Goal: Use online tool/utility: Utilize a website feature to perform a specific function

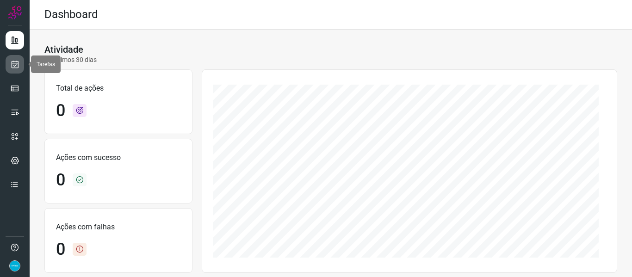
click at [12, 62] on icon at bounding box center [15, 64] width 10 height 9
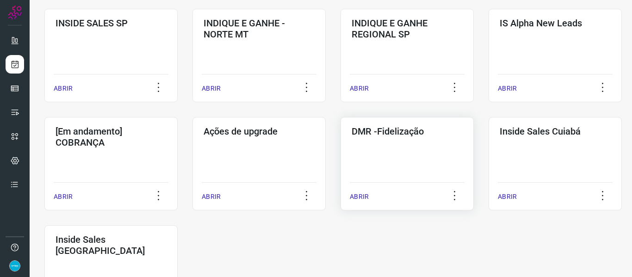
click at [365, 196] on p "ABRIR" at bounding box center [359, 197] width 19 height 10
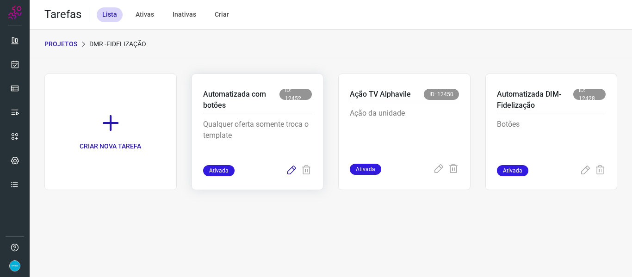
click at [292, 170] on icon at bounding box center [291, 170] width 11 height 11
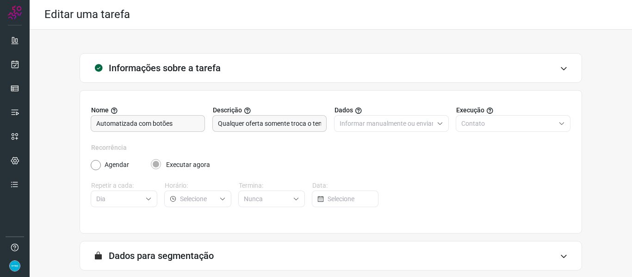
scroll to position [84, 0]
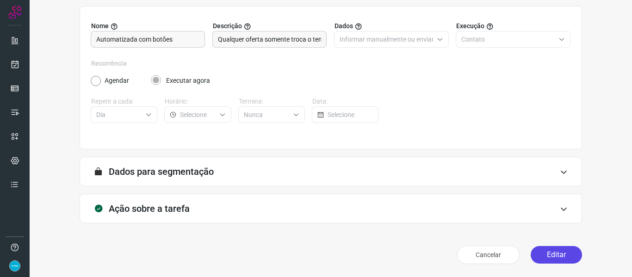
click at [557, 254] on button "Editar" at bounding box center [556, 255] width 51 height 18
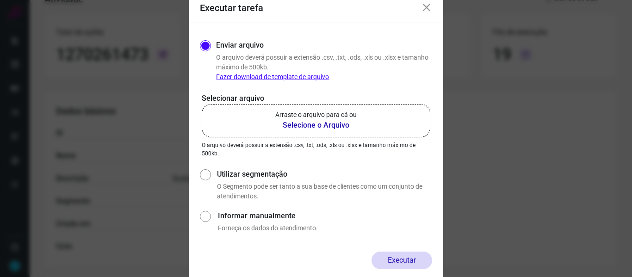
click at [327, 126] on b "Selecione o Arquivo" at bounding box center [315, 125] width 81 height 11
click at [0, 0] on input "Arraste o arquivo para cá ou Selecione o Arquivo" at bounding box center [0, 0] width 0 height 0
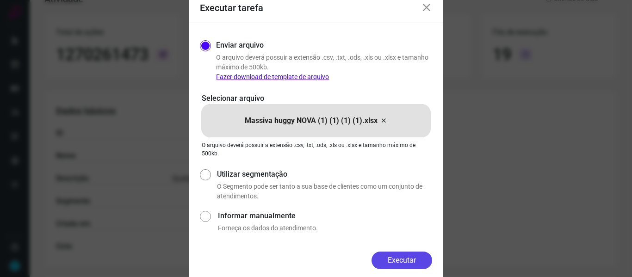
click at [411, 262] on button "Executar" at bounding box center [401, 261] width 61 height 18
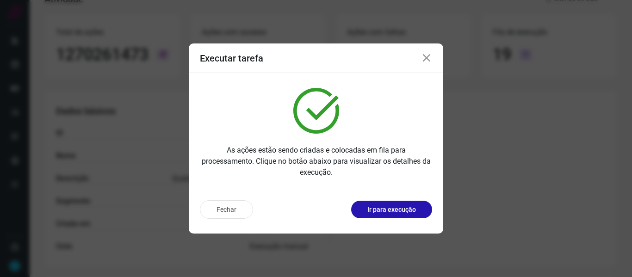
click at [424, 58] on icon at bounding box center [426, 58] width 11 height 11
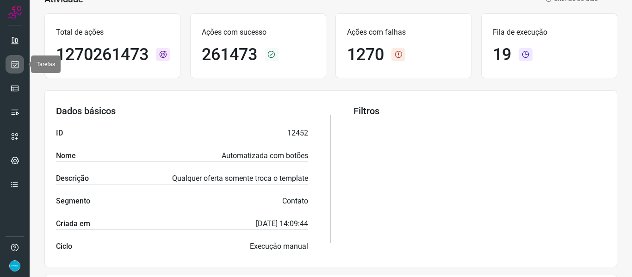
click at [12, 64] on icon at bounding box center [15, 64] width 10 height 9
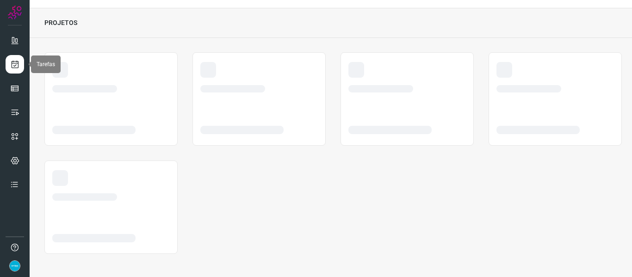
scroll to position [21, 0]
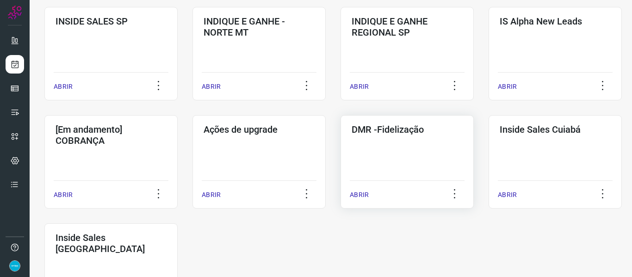
click at [356, 194] on p "ABRIR" at bounding box center [359, 195] width 19 height 10
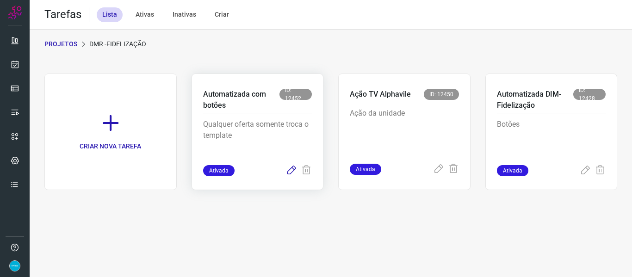
click at [290, 172] on icon at bounding box center [291, 170] width 11 height 11
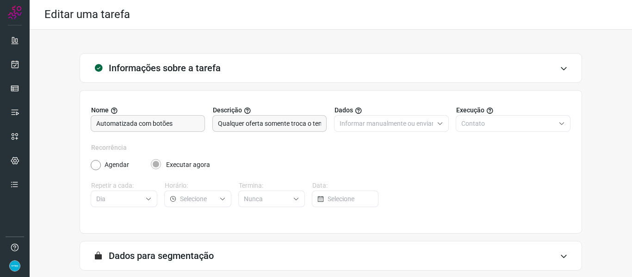
scroll to position [84, 0]
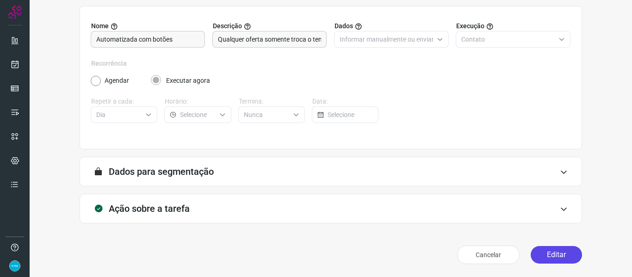
click at [559, 258] on button "Editar" at bounding box center [556, 255] width 51 height 18
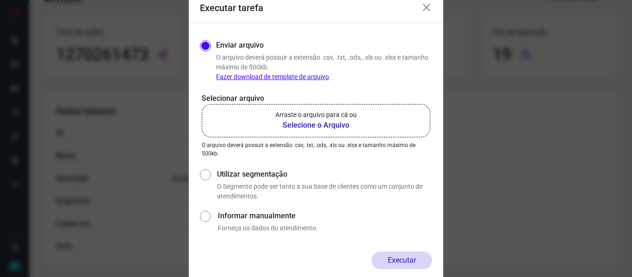
click at [320, 124] on b "Selecione o Arquivo" at bounding box center [315, 125] width 81 height 11
click at [0, 0] on input "Arraste o arquivo para cá ou Selecione o Arquivo" at bounding box center [0, 0] width 0 height 0
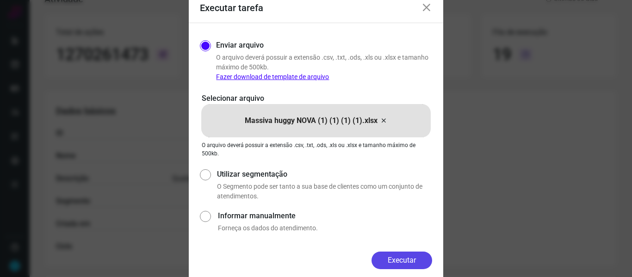
click at [393, 263] on button "Executar" at bounding box center [401, 261] width 61 height 18
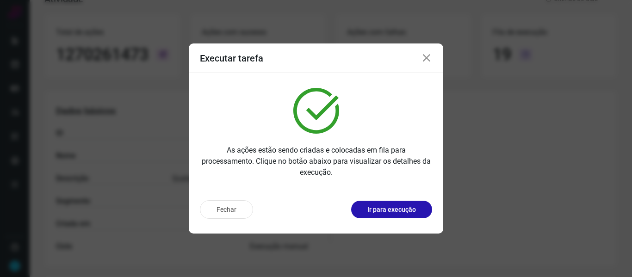
click at [429, 58] on icon at bounding box center [426, 58] width 11 height 11
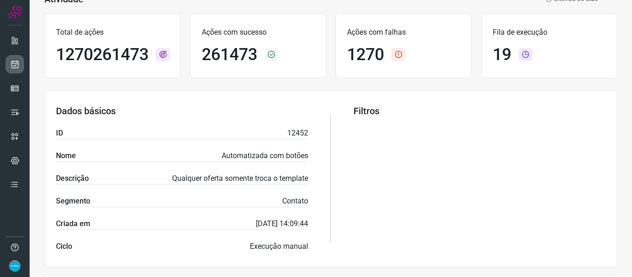
click at [19, 64] on icon at bounding box center [15, 64] width 10 height 9
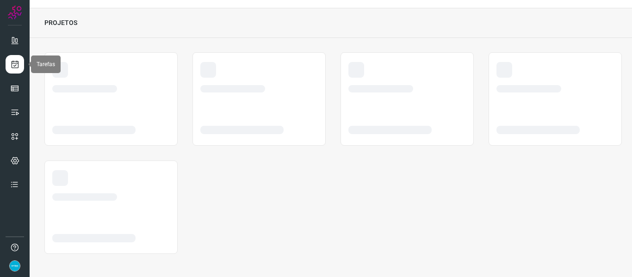
scroll to position [21, 0]
